Goal: Transaction & Acquisition: Purchase product/service

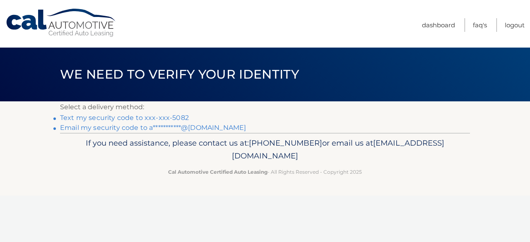
click at [176, 117] on link "Text my security code to xxx-xxx-5082" at bounding box center [124, 118] width 129 height 8
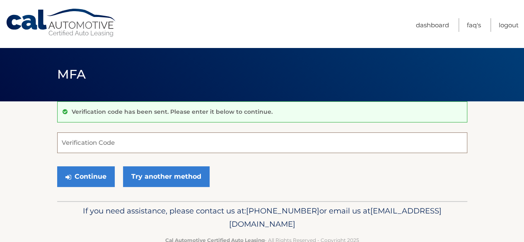
click at [172, 140] on input "Verification Code" at bounding box center [262, 142] width 410 height 21
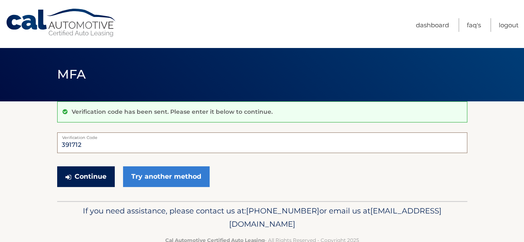
type input "391712"
click at [88, 176] on button "Continue" at bounding box center [86, 176] width 58 height 21
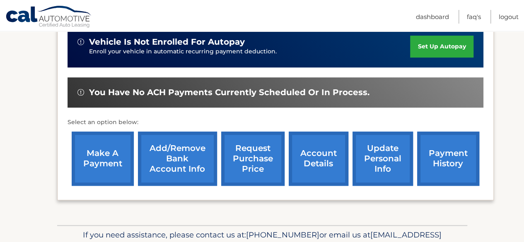
scroll to position [248, 0]
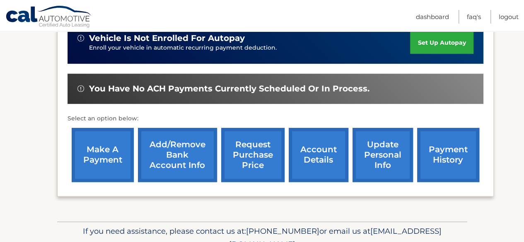
click at [108, 153] on link "make a payment" at bounding box center [103, 155] width 62 height 54
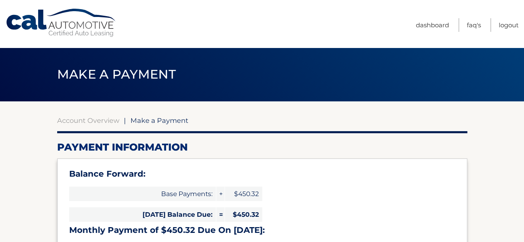
select select "OTUxYjJlNzYtNjAxZi00OWQ3LTgyNzMtMDdhZmMyZTFiOTQ0"
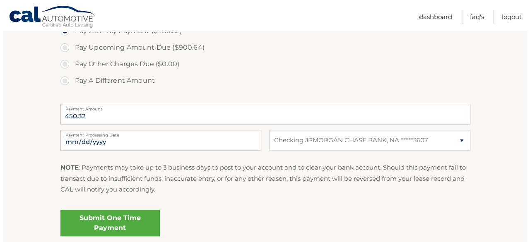
scroll to position [331, 0]
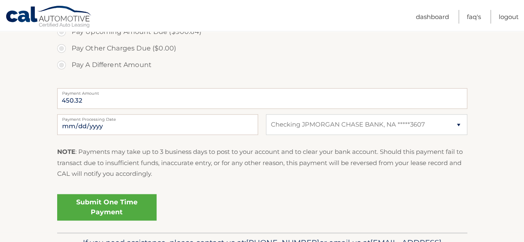
click at [142, 208] on link "Submit One Time Payment" at bounding box center [106, 207] width 99 height 26
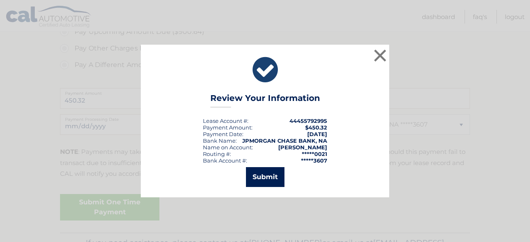
click at [271, 179] on button "Submit" at bounding box center [265, 177] width 39 height 20
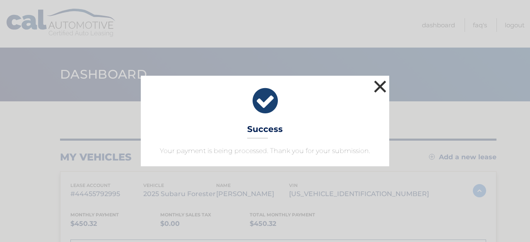
click at [382, 87] on button "×" at bounding box center [380, 86] width 17 height 17
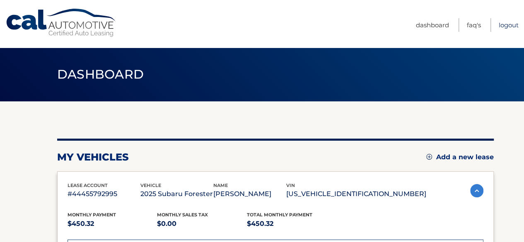
click at [505, 26] on link "Logout" at bounding box center [508, 25] width 20 height 14
